Goal: Check status: Check status

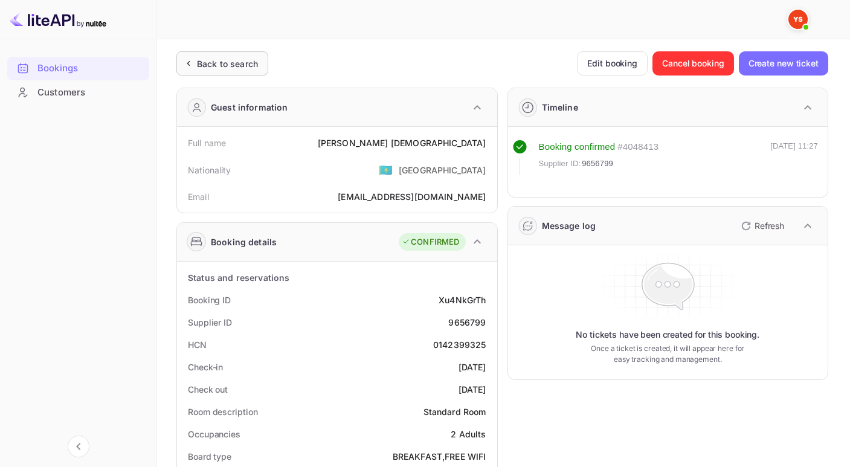
click at [240, 63] on div "Back to search" at bounding box center [227, 63] width 61 height 13
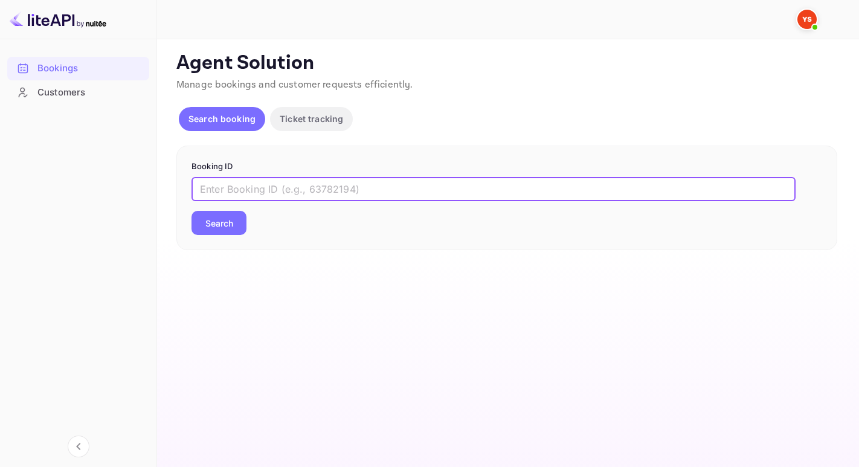
click at [276, 187] on input "text" at bounding box center [493, 189] width 604 height 24
paste input "9769545"
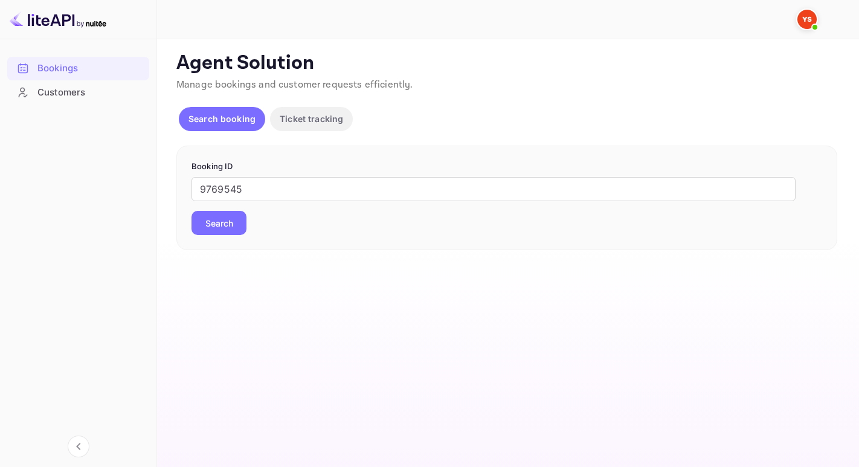
click at [242, 217] on button "Search" at bounding box center [218, 223] width 55 height 24
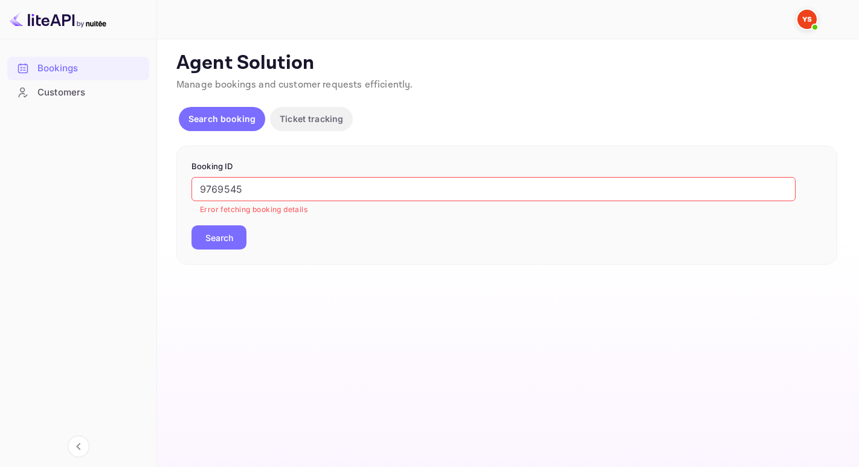
click at [202, 191] on input "9769545" at bounding box center [493, 189] width 604 height 24
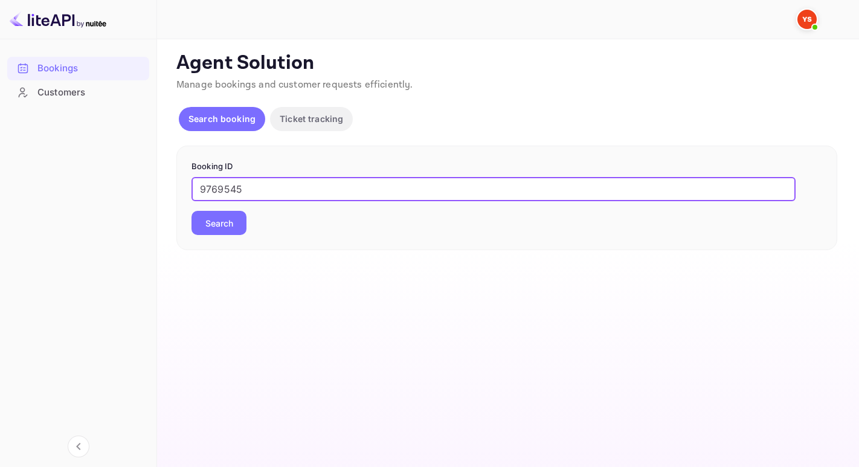
type input "9769545"
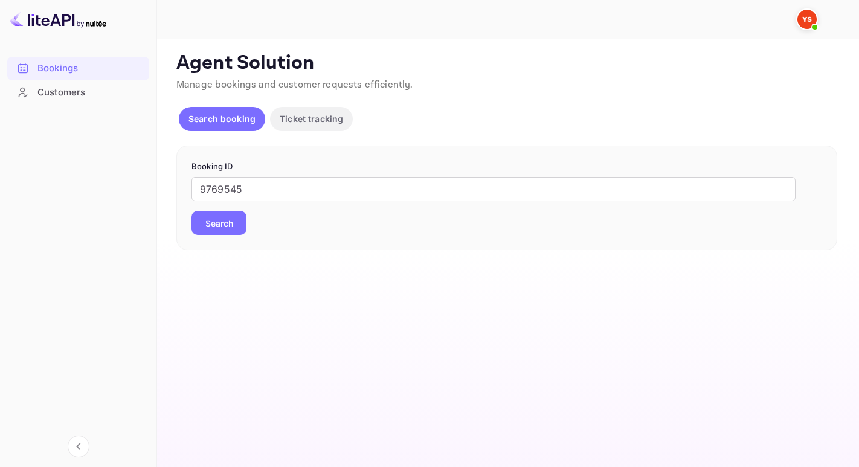
click at [227, 217] on button "Search" at bounding box center [218, 223] width 55 height 24
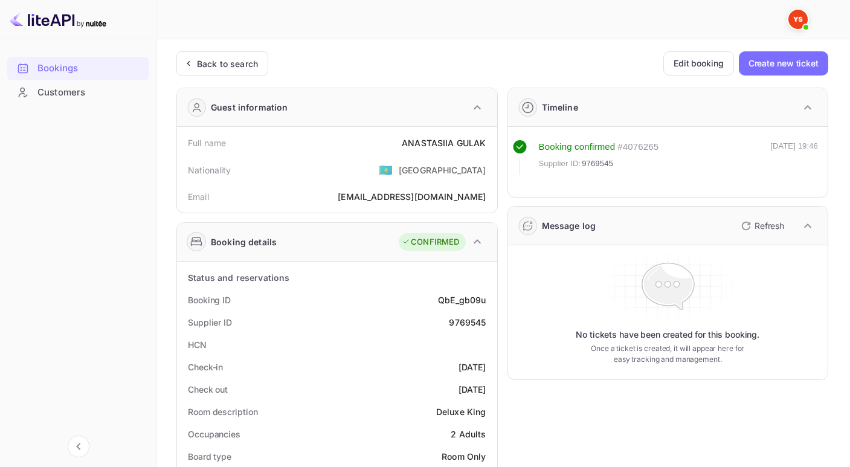
click at [274, 69] on div "Back to search Edit booking Create new ticket" at bounding box center [502, 63] width 652 height 24
click at [255, 65] on div "Back to search" at bounding box center [227, 63] width 61 height 13
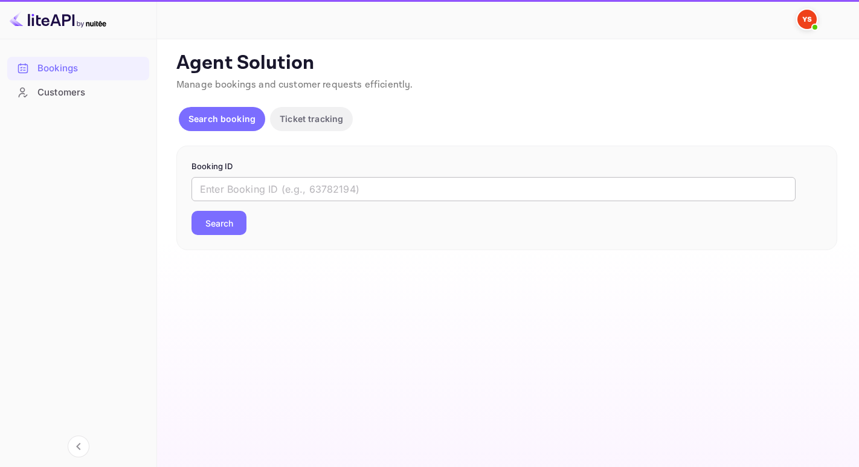
click at [283, 181] on input "text" at bounding box center [493, 189] width 604 height 24
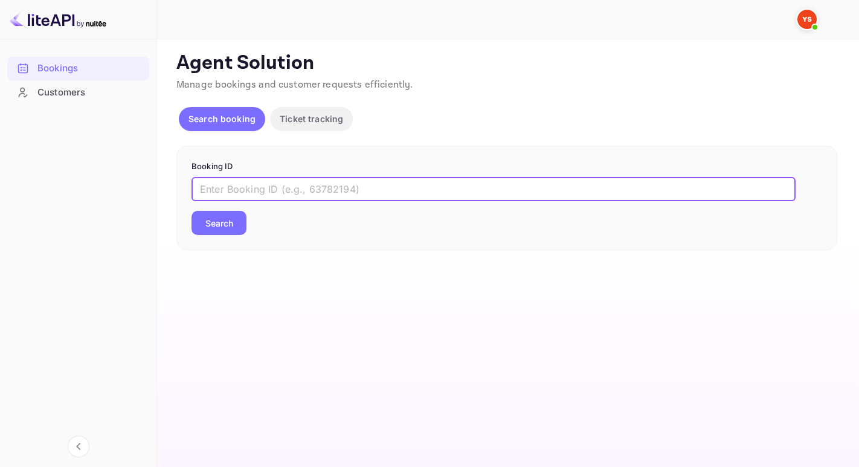
paste input "9825900"
click at [191, 211] on button "Search" at bounding box center [218, 223] width 55 height 24
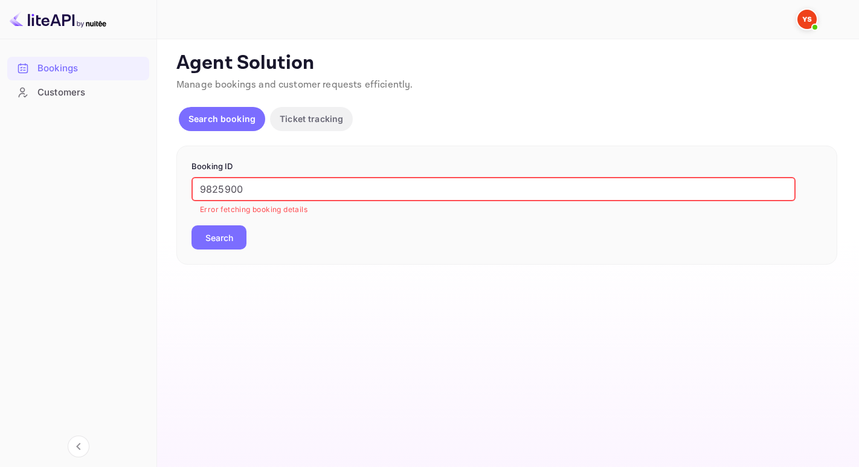
drag, startPoint x: 203, startPoint y: 188, endPoint x: 208, endPoint y: 194, distance: 7.3
click at [204, 188] on input "9825900" at bounding box center [493, 189] width 604 height 24
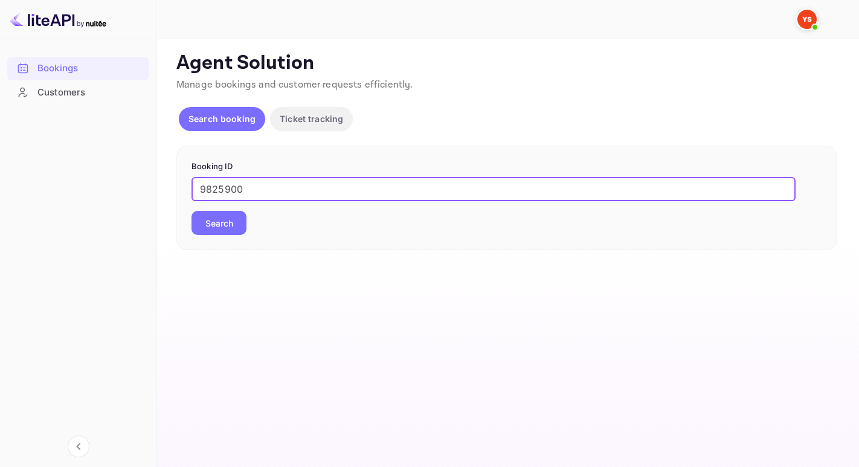
type input "9825900"
click at [191, 211] on button "Search" at bounding box center [218, 223] width 55 height 24
